Goal: Task Accomplishment & Management: Complete application form

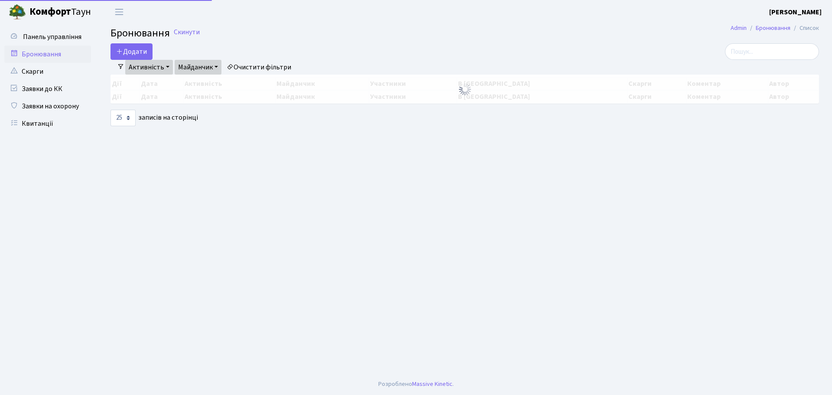
select select "25"
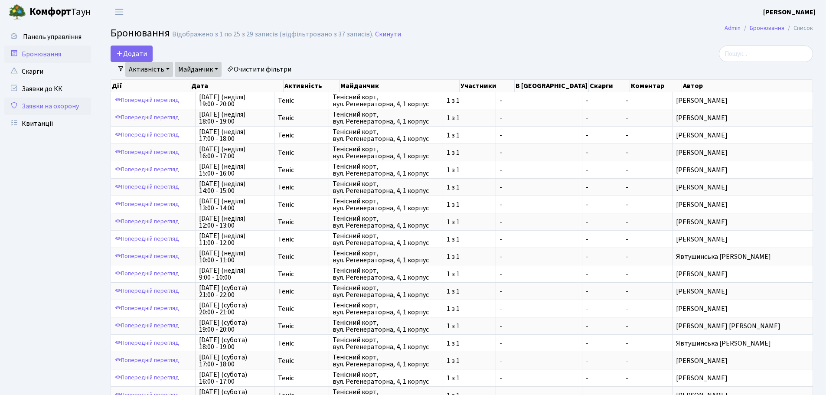
click at [55, 99] on link "Заявки на охорону" at bounding box center [47, 106] width 87 height 17
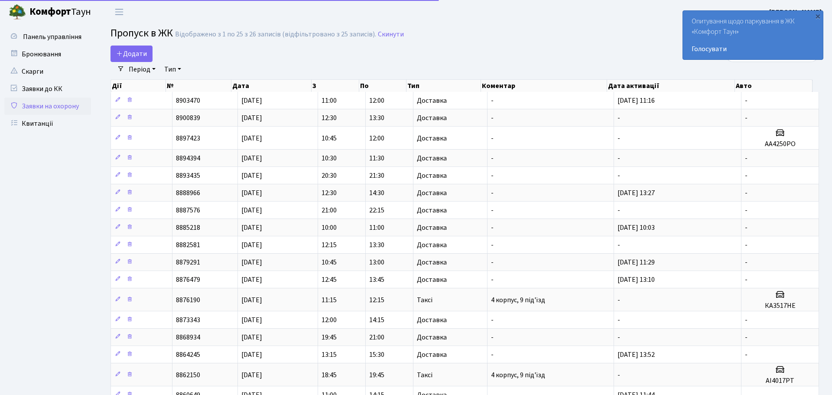
select select "25"
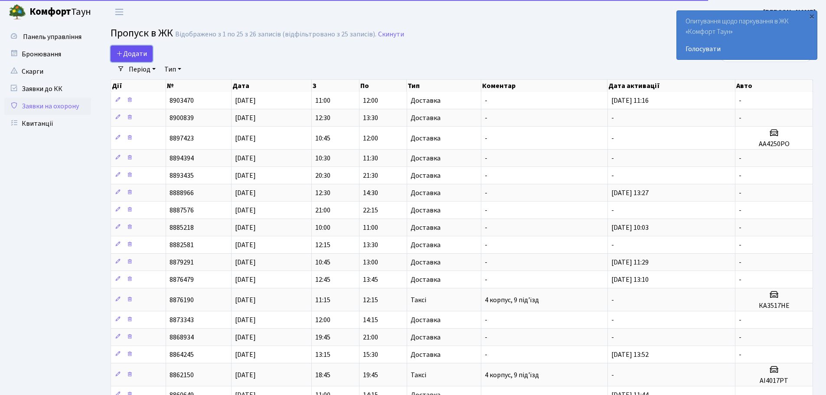
click at [143, 53] on span "Додати" at bounding box center [131, 54] width 31 height 10
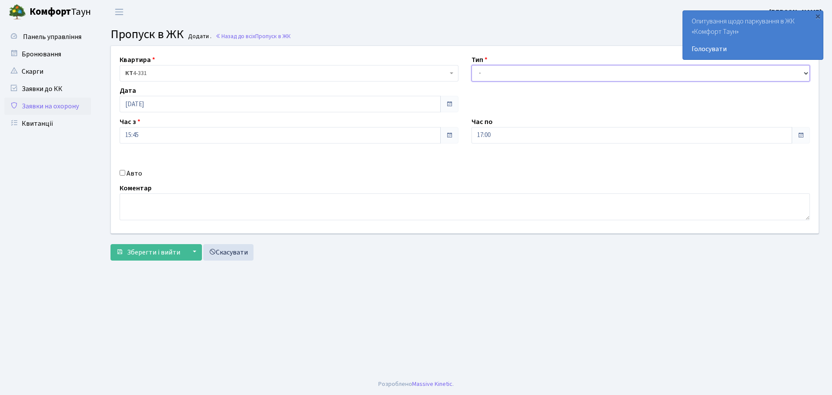
click at [581, 80] on select "- Доставка Таксі Гості Сервіс" at bounding box center [641, 73] width 339 height 16
select select "1"
click at [472, 65] on select "- Доставка Таксі Гості Сервіс" at bounding box center [641, 73] width 339 height 16
click at [166, 250] on span "Зберегти і вийти" at bounding box center [153, 253] width 53 height 10
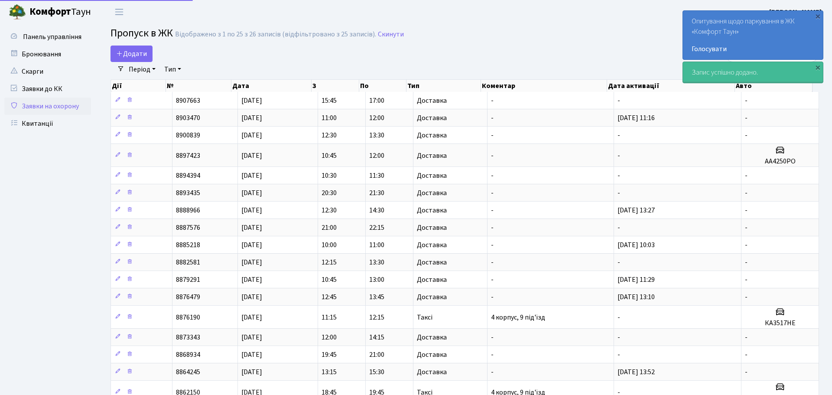
select select "25"
